Goal: Find specific page/section: Find specific page/section

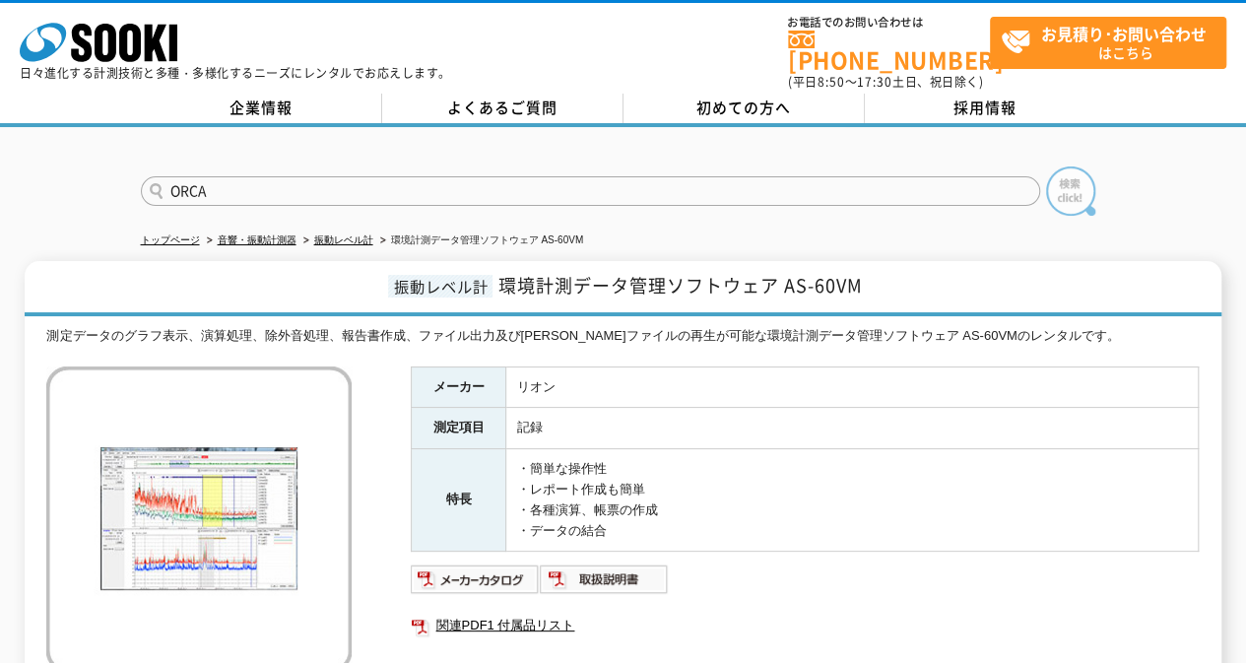
type input "ORCA"
click at [1065, 176] on img at bounding box center [1070, 190] width 49 height 49
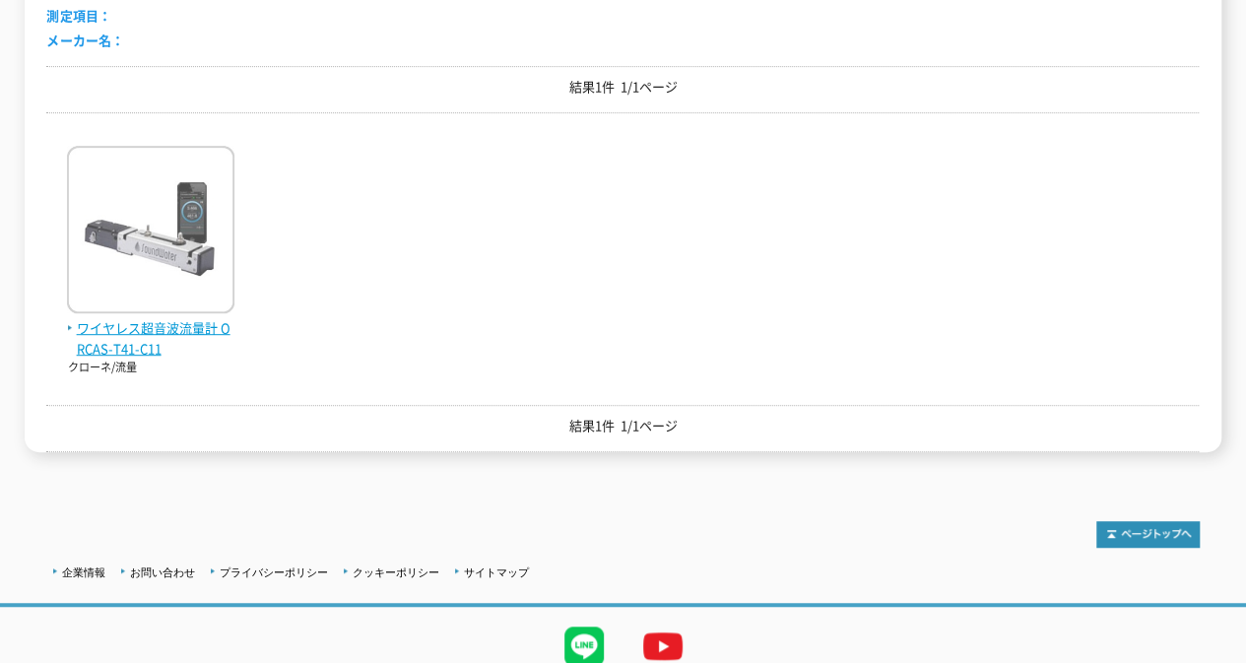
scroll to position [394, 0]
click at [137, 320] on span "ワイヤレス超音波流量計 ORCAS-T41-C11" at bounding box center [150, 338] width 167 height 41
